Goal: Information Seeking & Learning: Learn about a topic

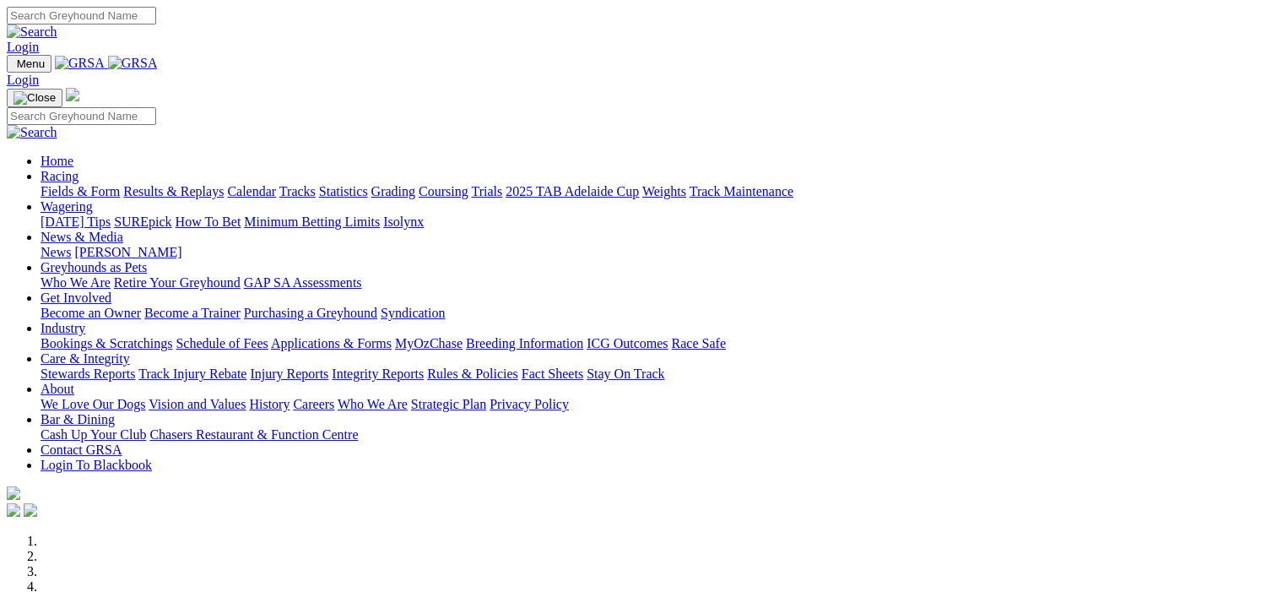
click at [195, 184] on link "Results & Replays" at bounding box center [173, 191] width 100 height 14
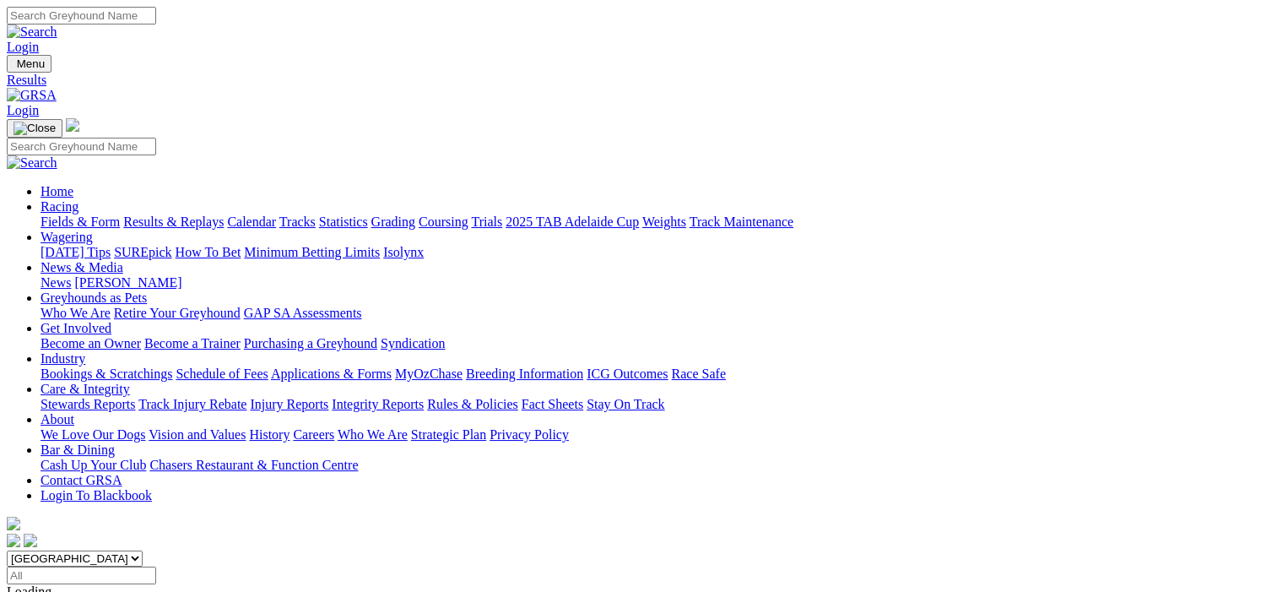
click at [74, 214] on link "Fields & Form" at bounding box center [80, 221] width 79 height 14
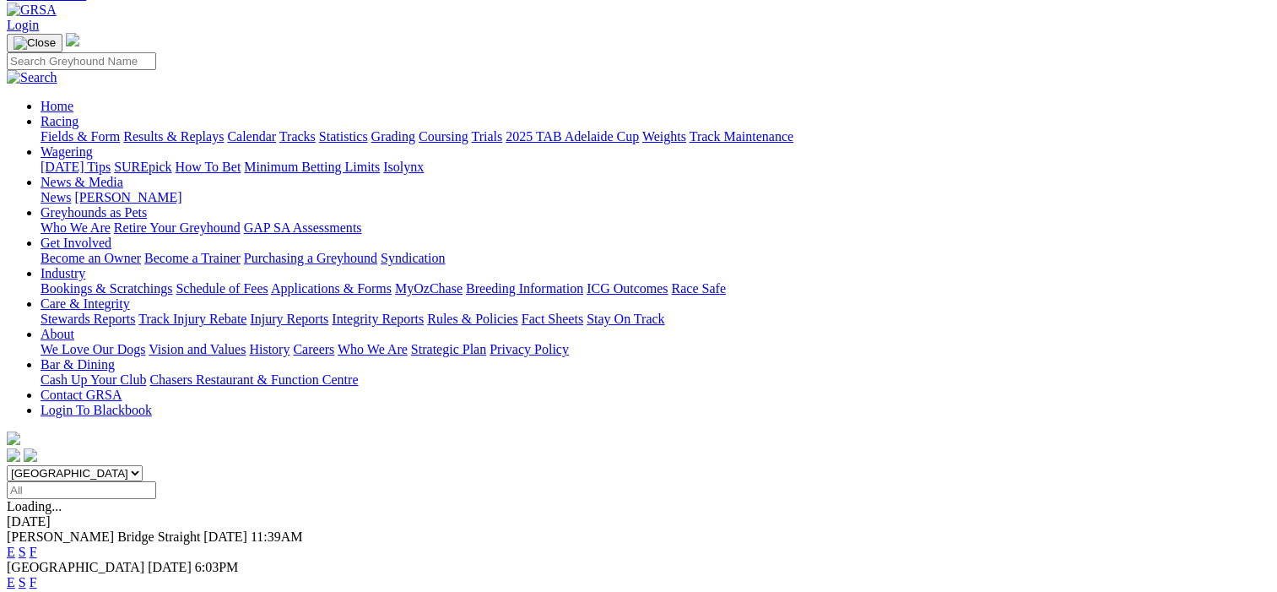
scroll to position [84, 0]
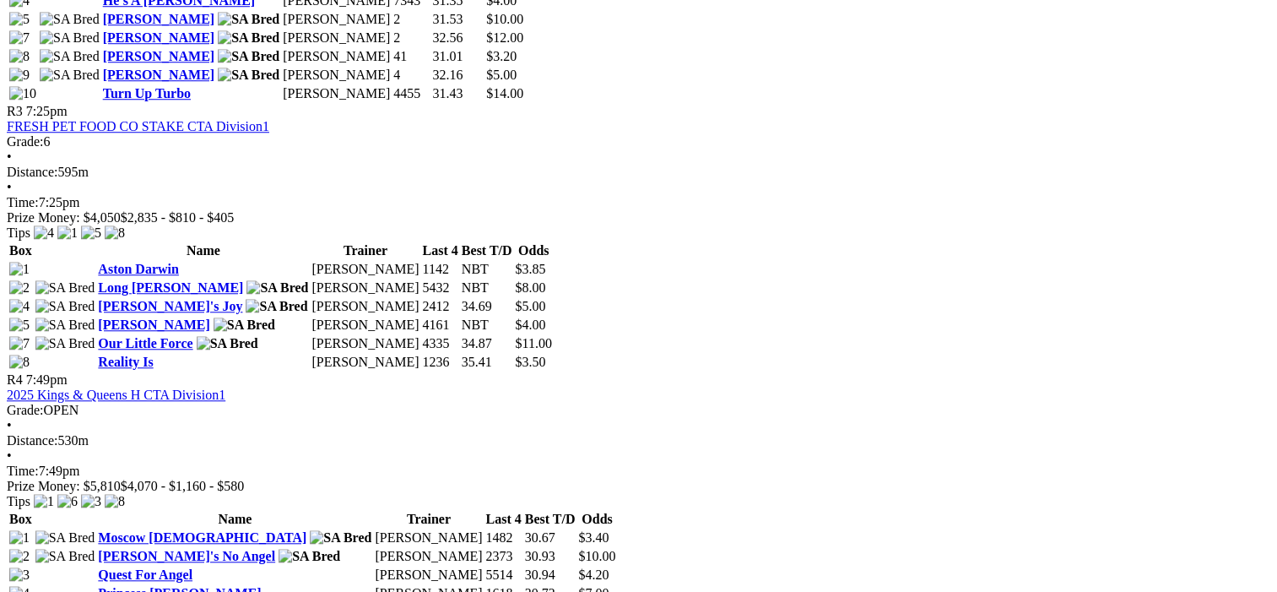
scroll to position [1350, 0]
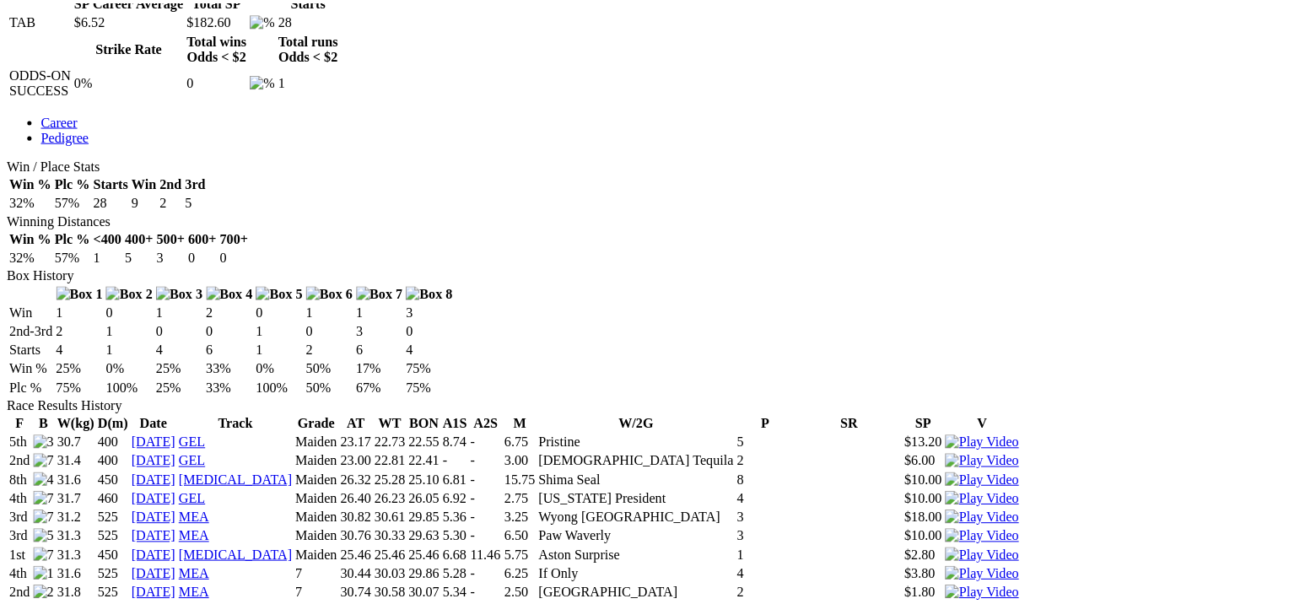
scroll to position [1266, 0]
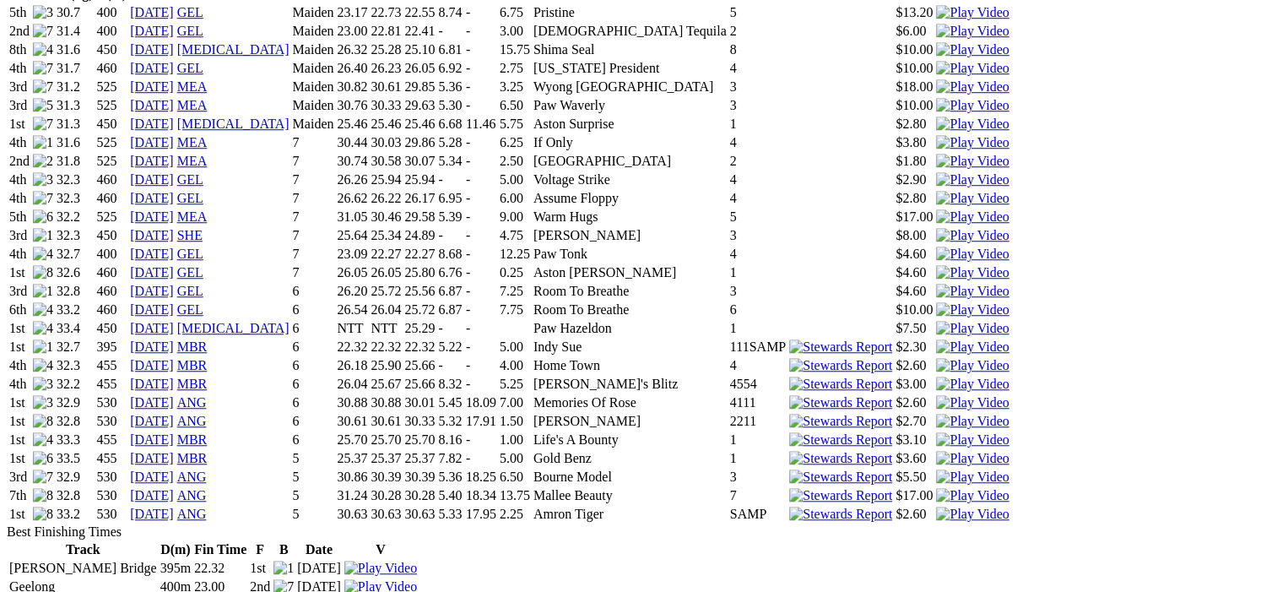
click at [936, 506] on img at bounding box center [972, 513] width 73 height 15
